Goal: Task Accomplishment & Management: Use online tool/utility

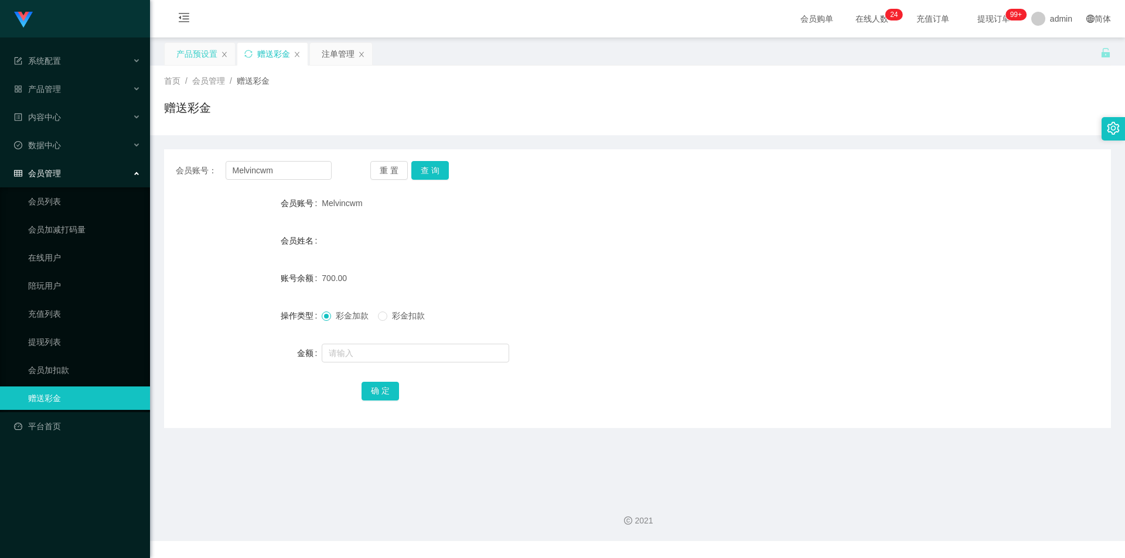
click at [196, 58] on div "产品预设置" at bounding box center [196, 54] width 41 height 22
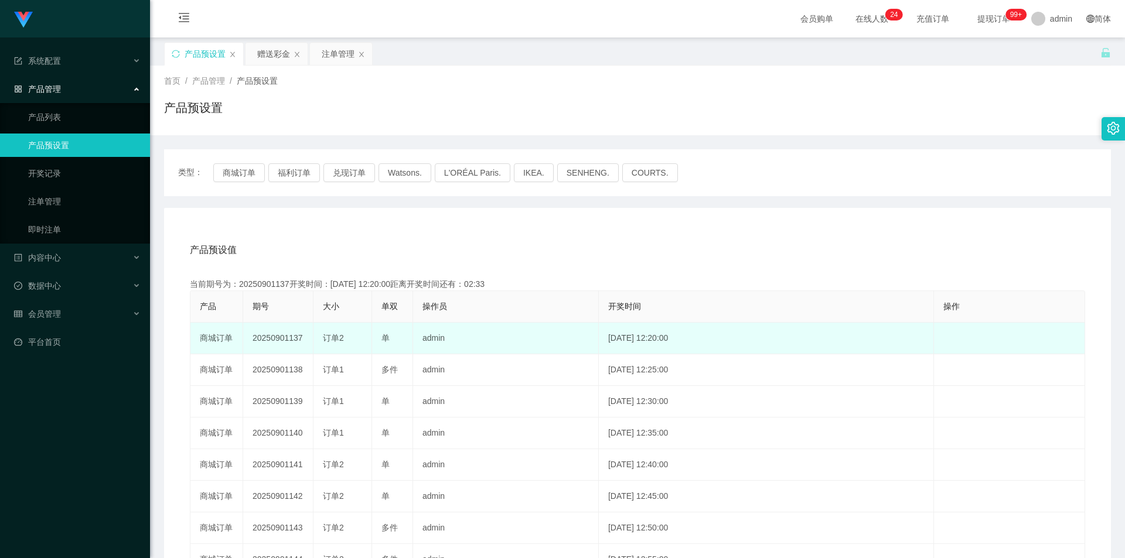
click at [287, 335] on td "20250901137" at bounding box center [278, 339] width 70 height 32
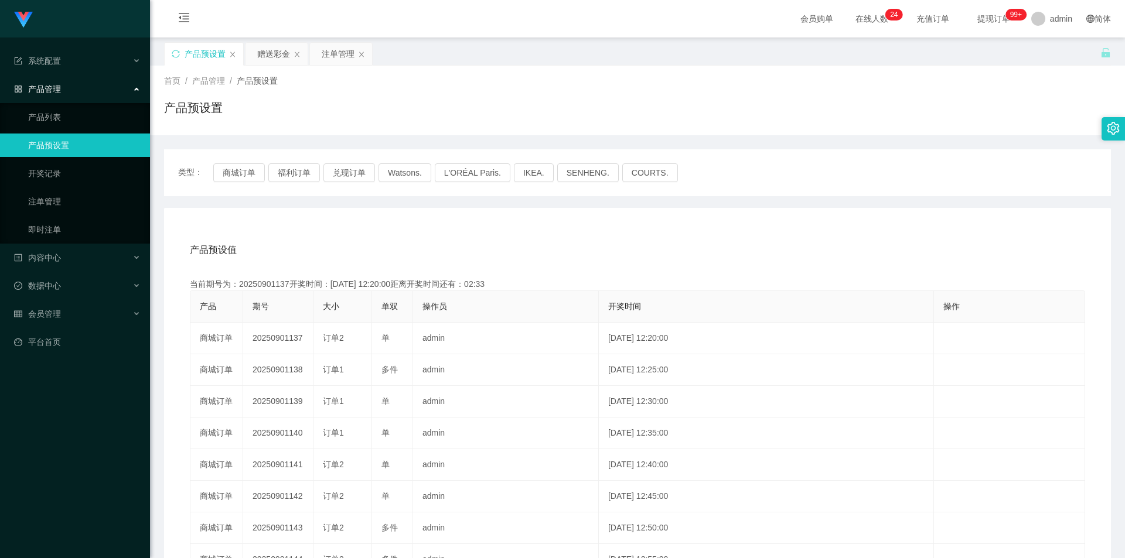
copy td "20250901137"
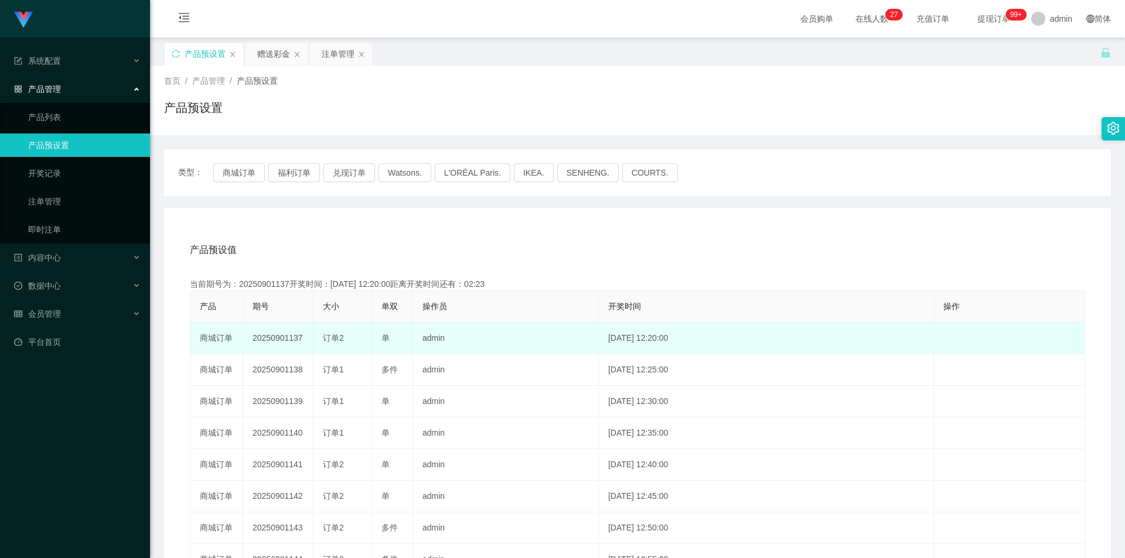
click at [338, 339] on span "订单2" at bounding box center [333, 337] width 21 height 9
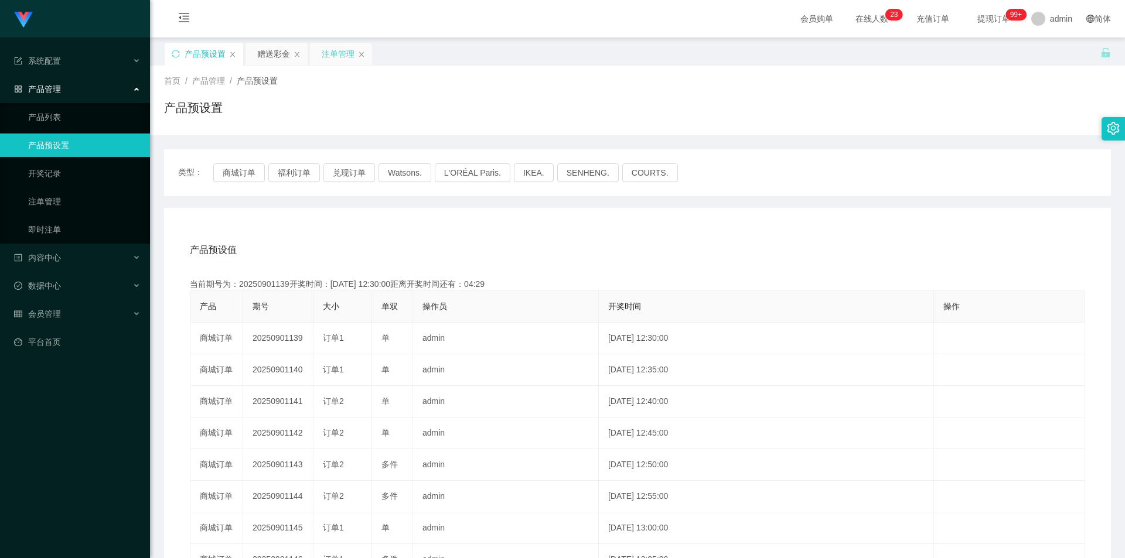
click at [327, 54] on div "注单管理" at bounding box center [338, 54] width 33 height 22
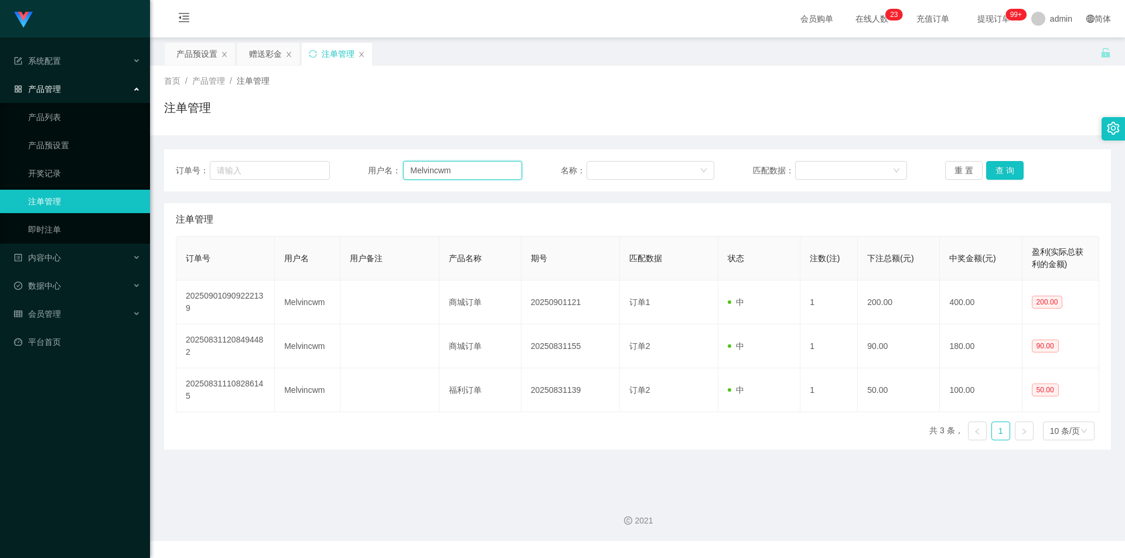
drag, startPoint x: 468, startPoint y: 177, endPoint x: 341, endPoint y: 172, distance: 126.7
click at [341, 172] on div "订单号： 用户名： Melvincwm 名称： 匹配数据： 重 置 查 询" at bounding box center [637, 170] width 923 height 19
type input "Feeder3023"
drag, startPoint x: 1009, startPoint y: 168, endPoint x: 1003, endPoint y: 172, distance: 7.2
click at [1009, 168] on button "查 询" at bounding box center [1005, 170] width 38 height 19
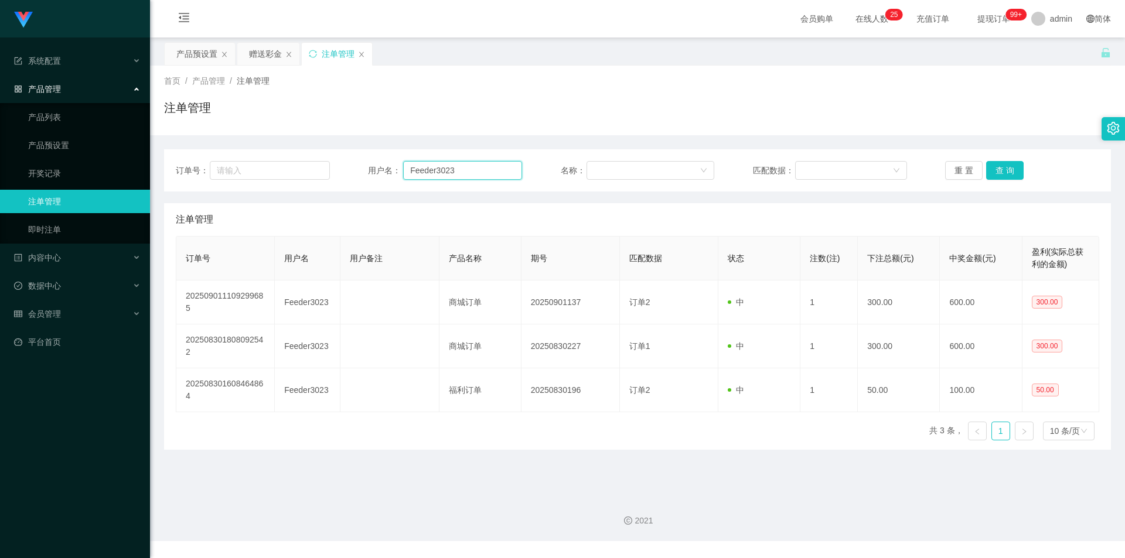
drag, startPoint x: 486, startPoint y: 172, endPoint x: 199, endPoint y: 163, distance: 287.2
click at [196, 164] on div "订单号： 用户名： Feeder3023 名称： 匹配数据： 重 置 查 询" at bounding box center [637, 170] width 923 height 19
click at [261, 54] on div "赠送彩金" at bounding box center [265, 54] width 33 height 22
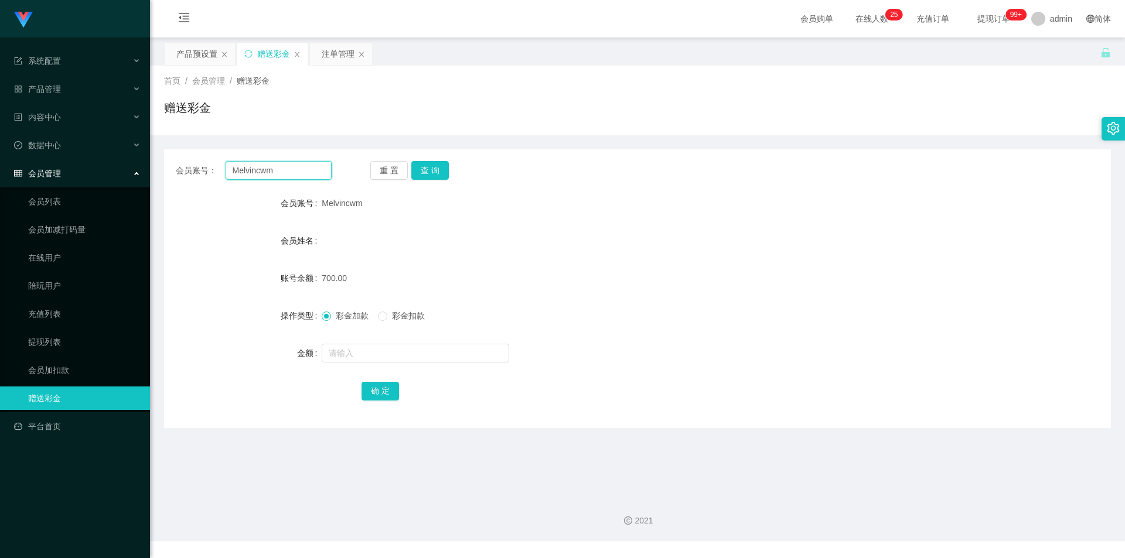
drag, startPoint x: 135, startPoint y: 165, endPoint x: 216, endPoint y: 171, distance: 81.1
click at [47, 158] on section "Jingdong工作台代理端 系统配置 产品管理 产品列表 产品预设置 开奖记录 注单管理 即时注单 内容中心 数据中心 会员管理 会员列表 会员加减打码量 …" at bounding box center [562, 270] width 1125 height 541
paste input "Feeder3023"
type input "Feeder3023"
click at [432, 172] on button "查 询" at bounding box center [430, 170] width 38 height 19
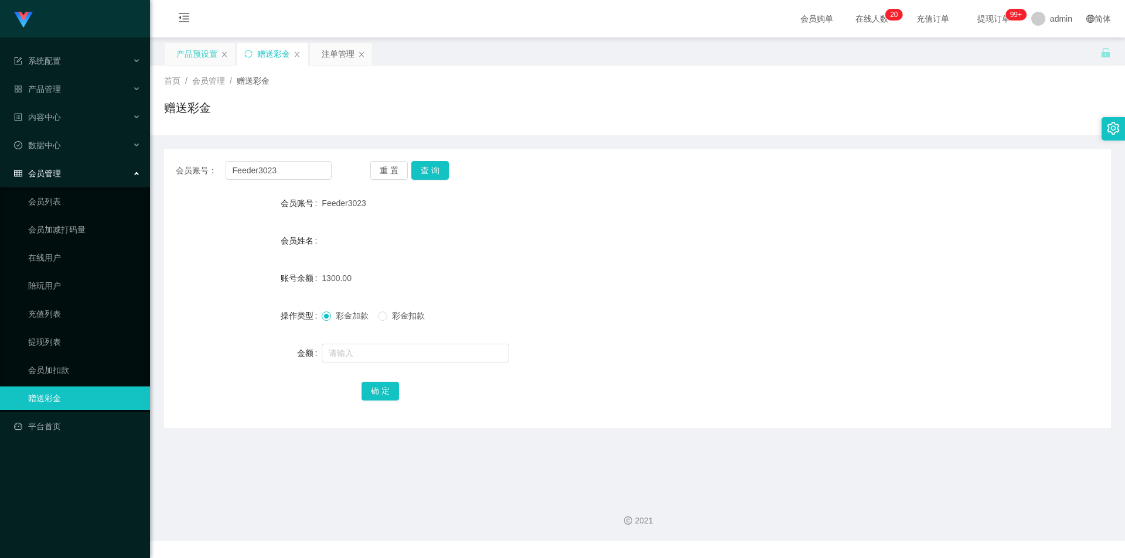
click at [188, 53] on div "产品预设置" at bounding box center [196, 54] width 41 height 22
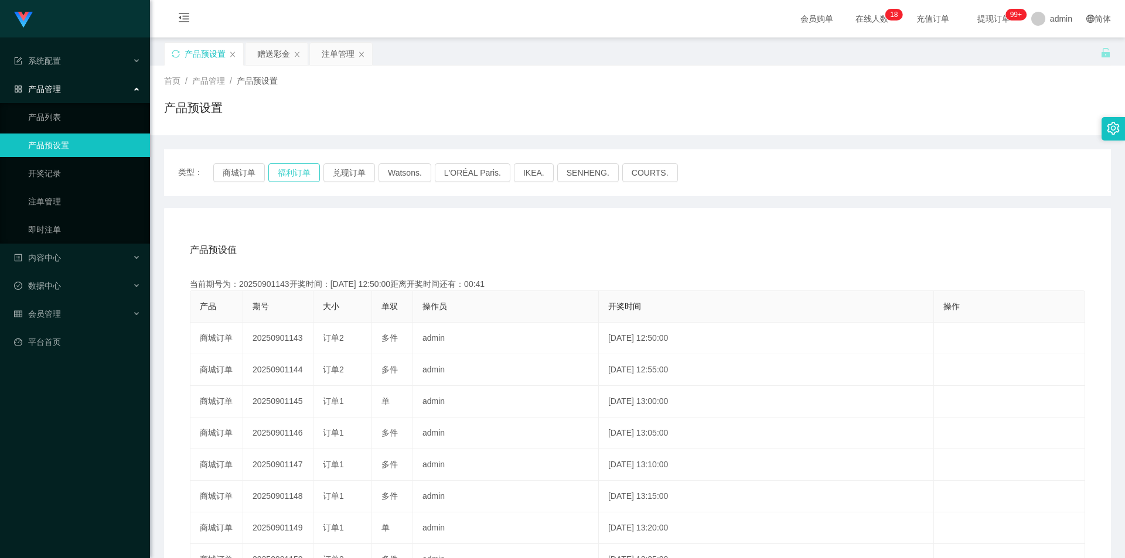
click at [292, 175] on button "福利订单" at bounding box center [294, 172] width 52 height 19
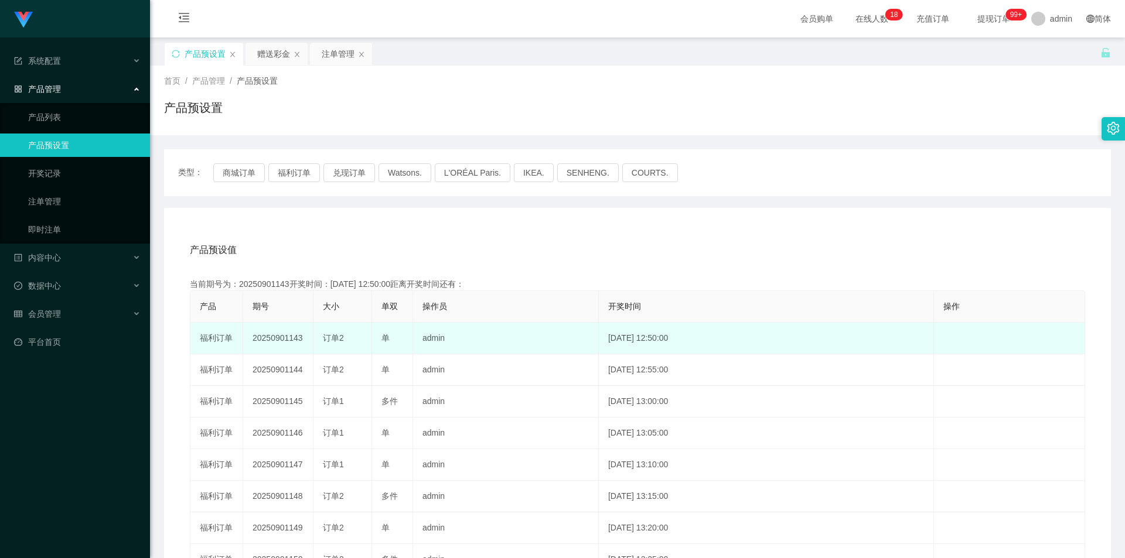
click at [289, 338] on td "20250901143" at bounding box center [278, 339] width 70 height 32
click at [290, 338] on td "20250901143" at bounding box center [278, 339] width 70 height 32
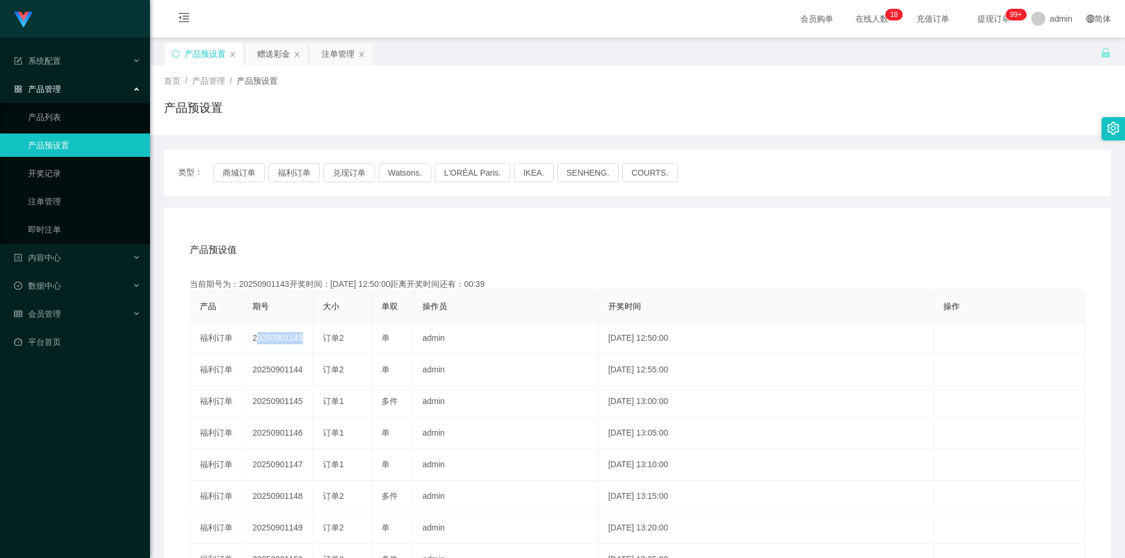
copy td "20250901143"
click at [272, 56] on div "赠送彩金" at bounding box center [273, 54] width 33 height 22
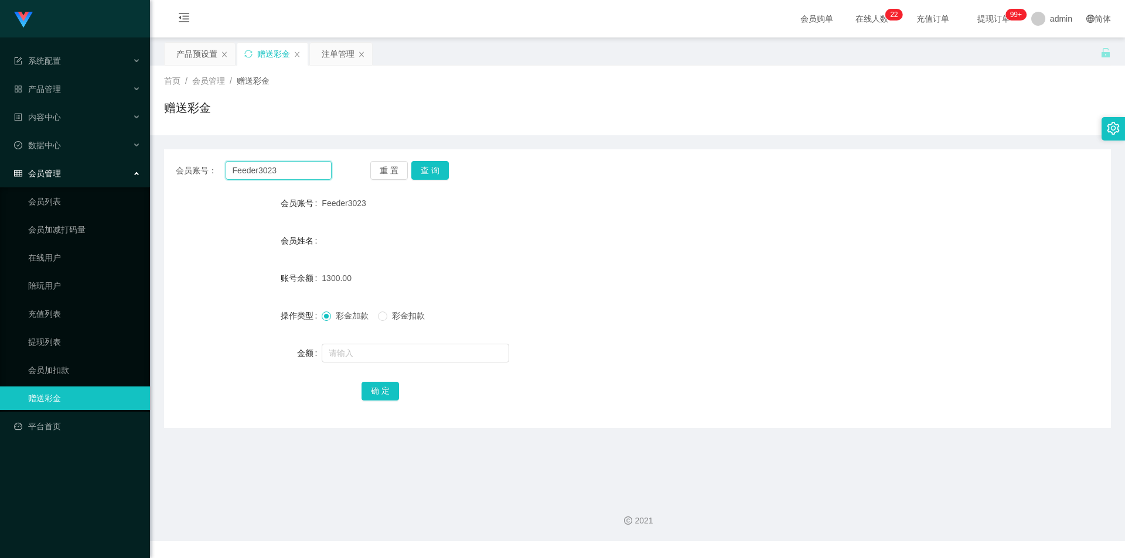
drag, startPoint x: 305, startPoint y: 162, endPoint x: 189, endPoint y: 166, distance: 115.5
click at [189, 166] on div "会员账号： Feeder3023" at bounding box center [254, 170] width 156 height 19
type input "Melvincwm"
click at [435, 174] on button "查 询" at bounding box center [430, 170] width 38 height 19
click at [360, 353] on input "text" at bounding box center [416, 353] width 188 height 19
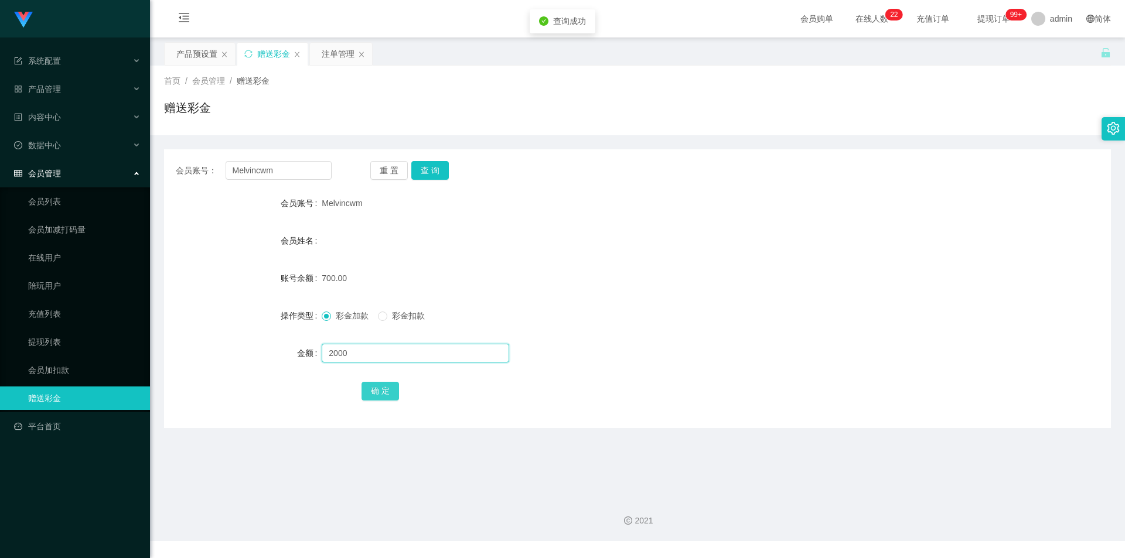
type input "2000"
click at [371, 384] on button "确 定" at bounding box center [381, 391] width 38 height 19
drag, startPoint x: 288, startPoint y: 172, endPoint x: 127, endPoint y: 163, distance: 161.3
click at [127, 163] on section "Jingdong工作台代理端 系统配置 产品管理 产品列表 产品预设置 开奖记录 注单管理 即时注单 内容中心 数据中心 会员管理 会员列表 会员加减打码量 …" at bounding box center [562, 270] width 1125 height 541
click at [328, 54] on div "注单管理" at bounding box center [338, 54] width 33 height 22
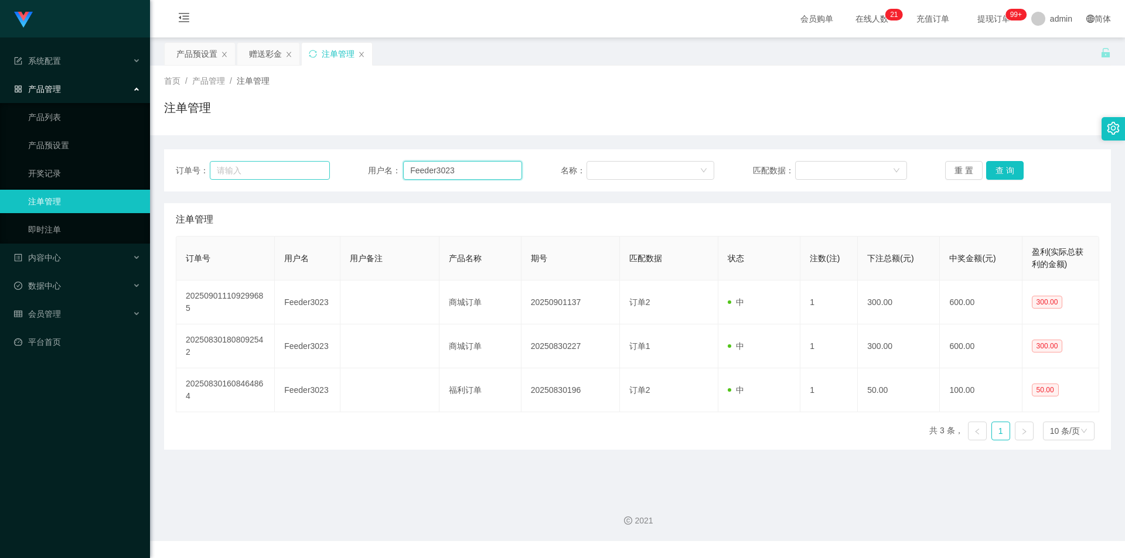
drag, startPoint x: 478, startPoint y: 172, endPoint x: 276, endPoint y: 165, distance: 201.7
click at [276, 165] on div "订单号： 用户名： Feeder3023 名称： 匹配数据： 重 置 查 询" at bounding box center [637, 170] width 923 height 19
paste input "Melvincwm"
type input "Melvincwm"
click at [1006, 167] on button "查 询" at bounding box center [1005, 170] width 38 height 19
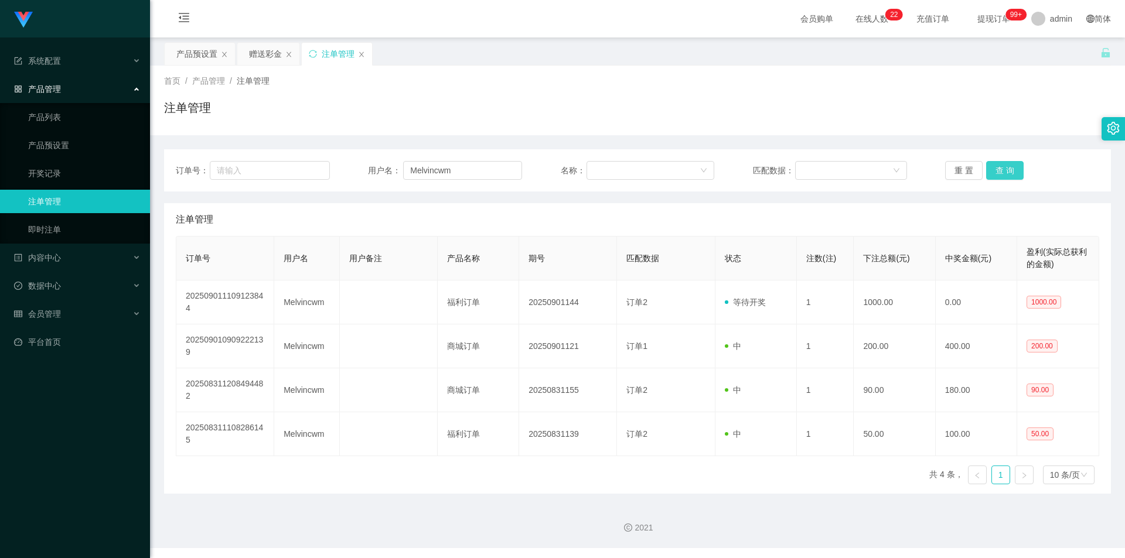
click at [1011, 165] on button "查 询" at bounding box center [1005, 170] width 38 height 19
